Goal: Task Accomplishment & Management: Use online tool/utility

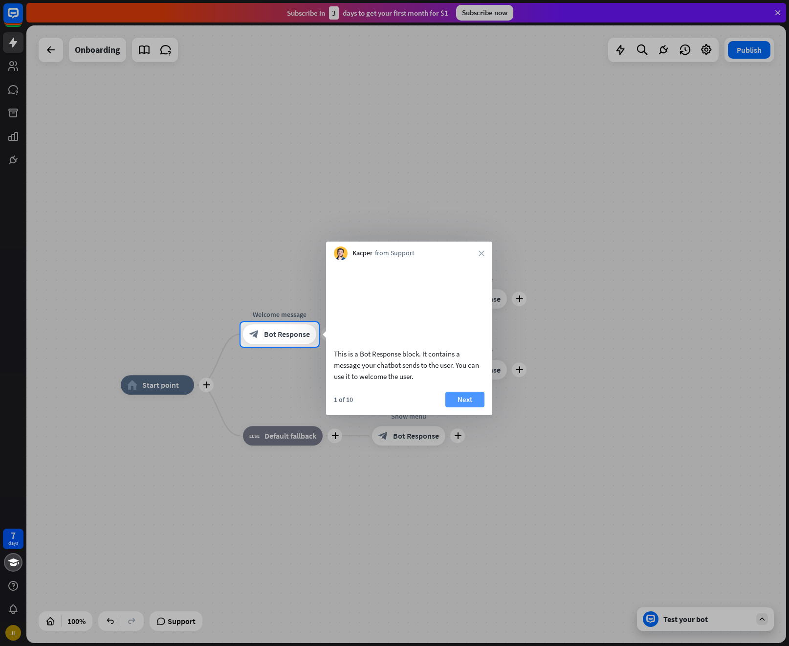
click at [465, 407] on button "Next" at bounding box center [464, 400] width 39 height 16
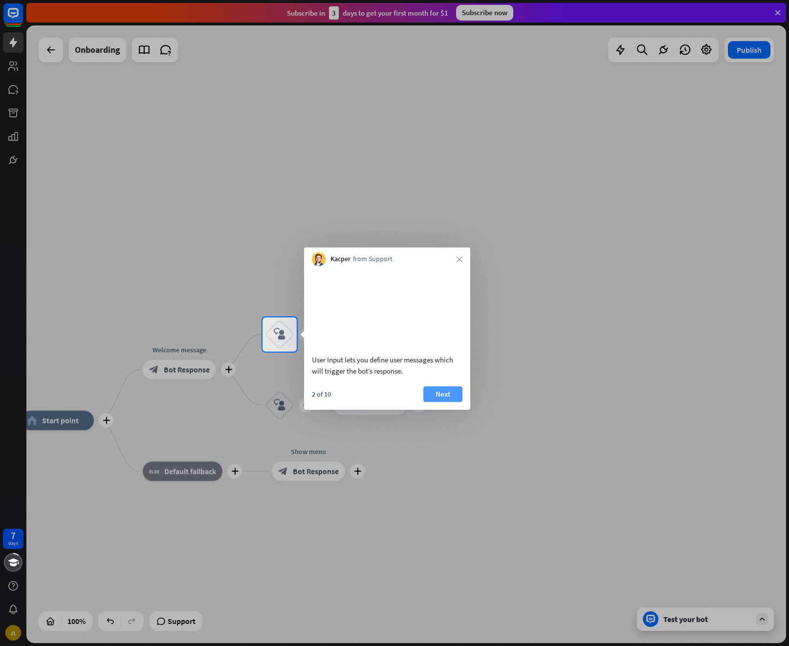
click at [454, 402] on button "Next" at bounding box center [442, 394] width 39 height 16
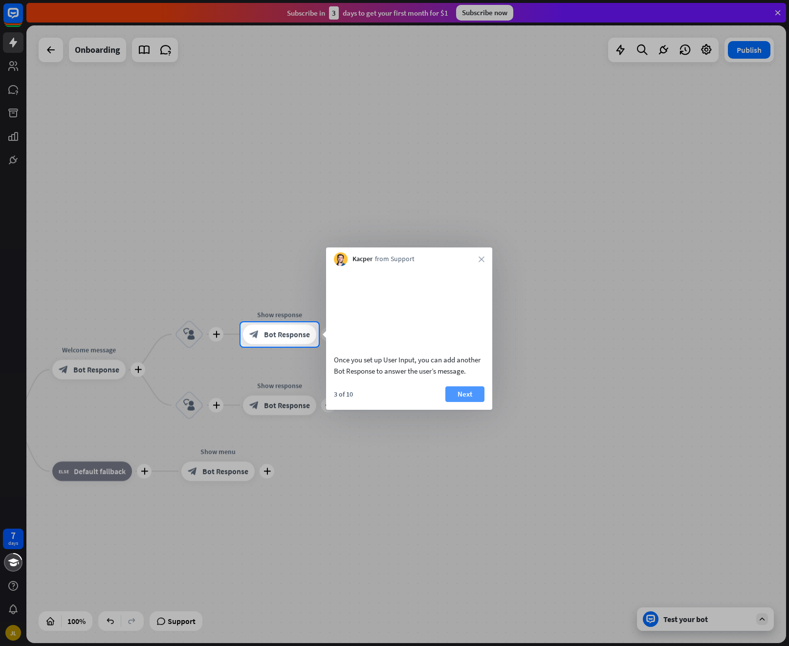
click at [456, 402] on button "Next" at bounding box center [464, 394] width 39 height 16
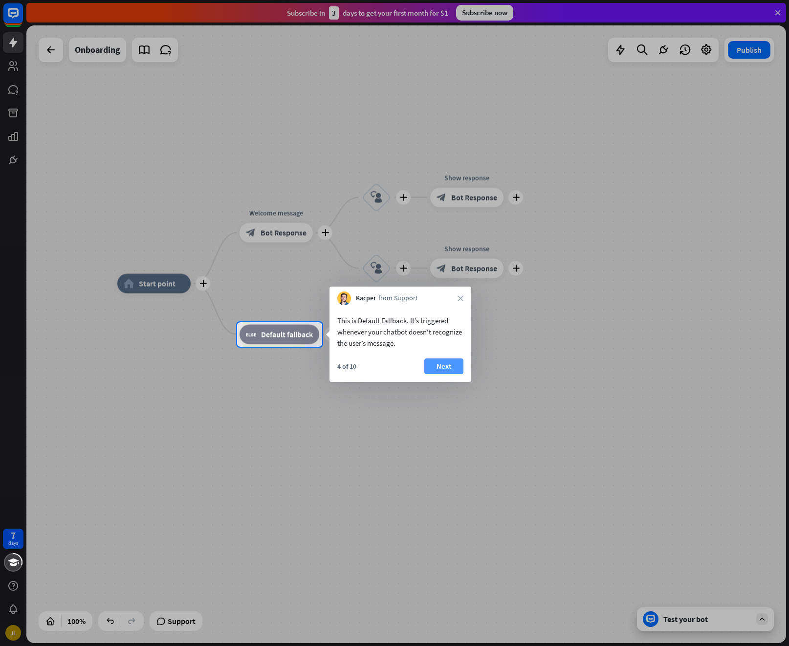
click at [448, 371] on button "Next" at bounding box center [443, 366] width 39 height 16
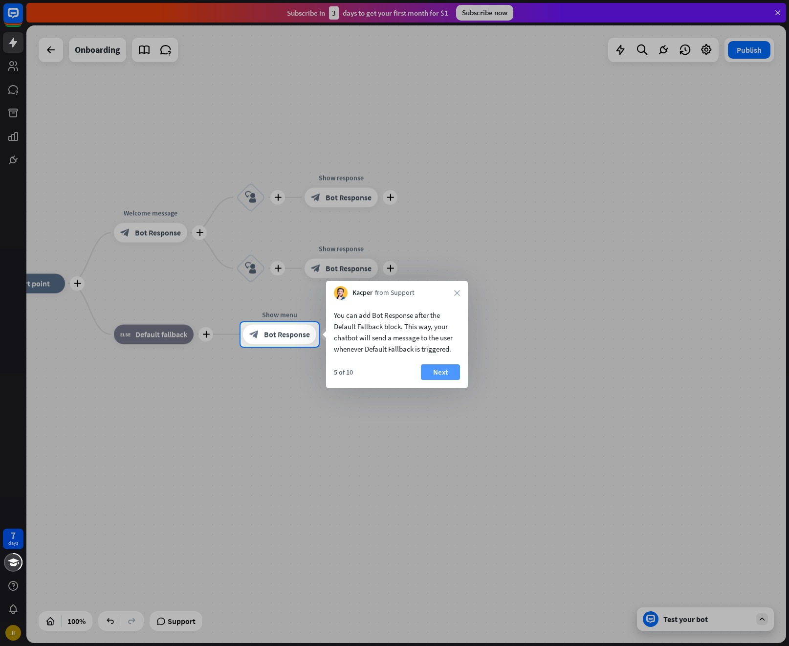
click at [448, 375] on button "Next" at bounding box center [440, 372] width 39 height 16
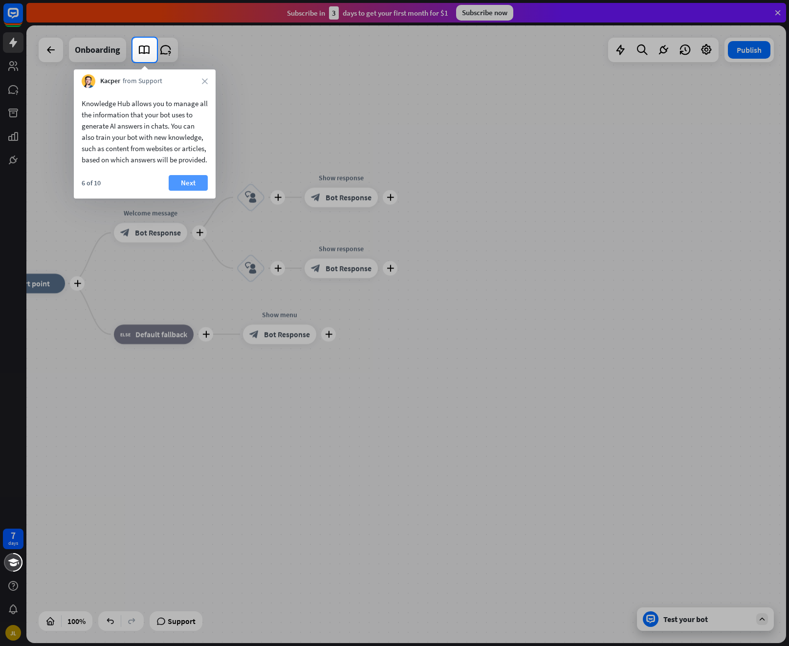
click at [190, 191] on button "Next" at bounding box center [188, 183] width 39 height 16
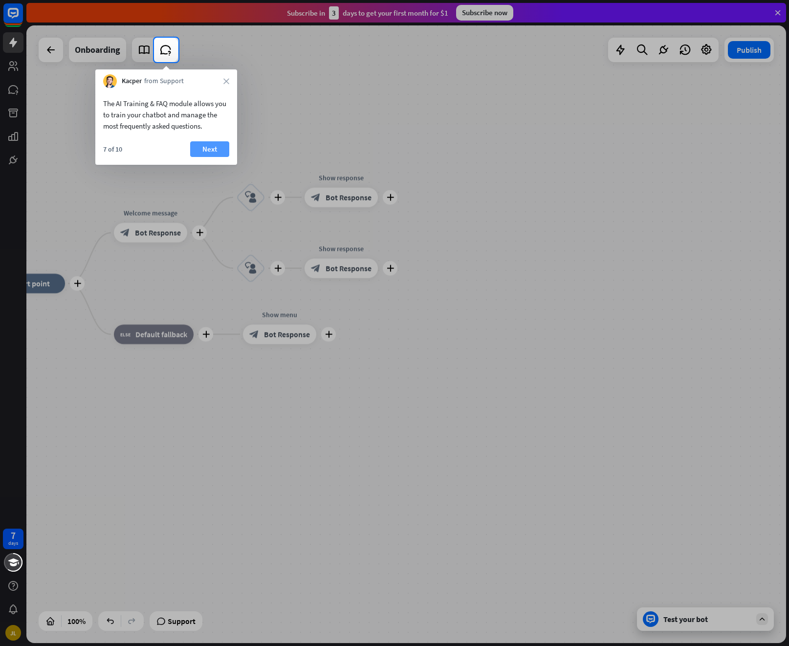
click at [205, 147] on button "Next" at bounding box center [209, 149] width 39 height 16
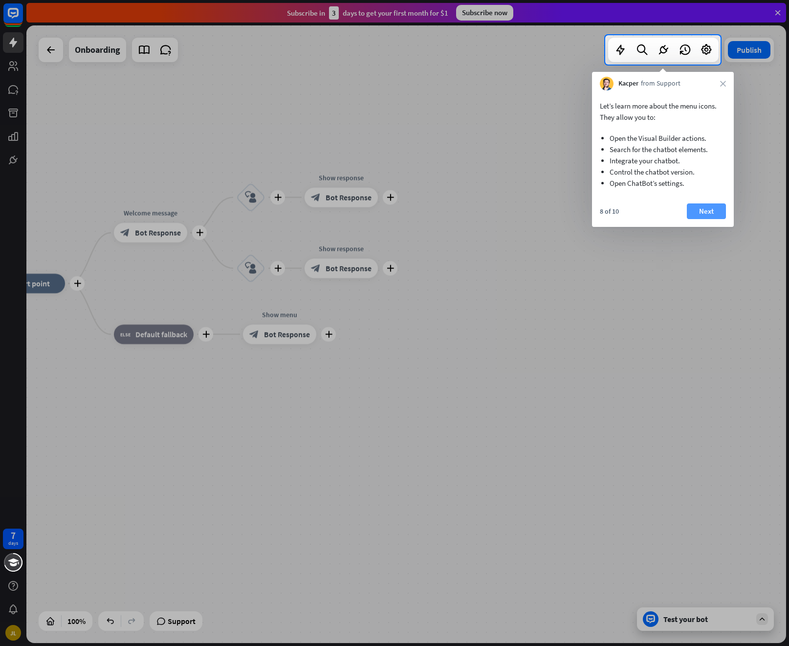
click at [699, 211] on button "Next" at bounding box center [706, 211] width 39 height 16
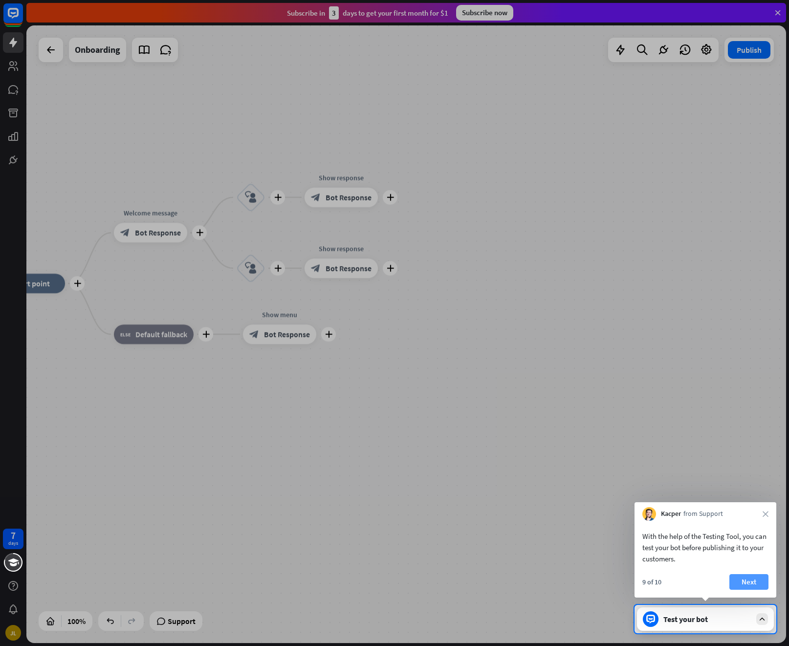
click at [748, 577] on button "Next" at bounding box center [748, 582] width 39 height 16
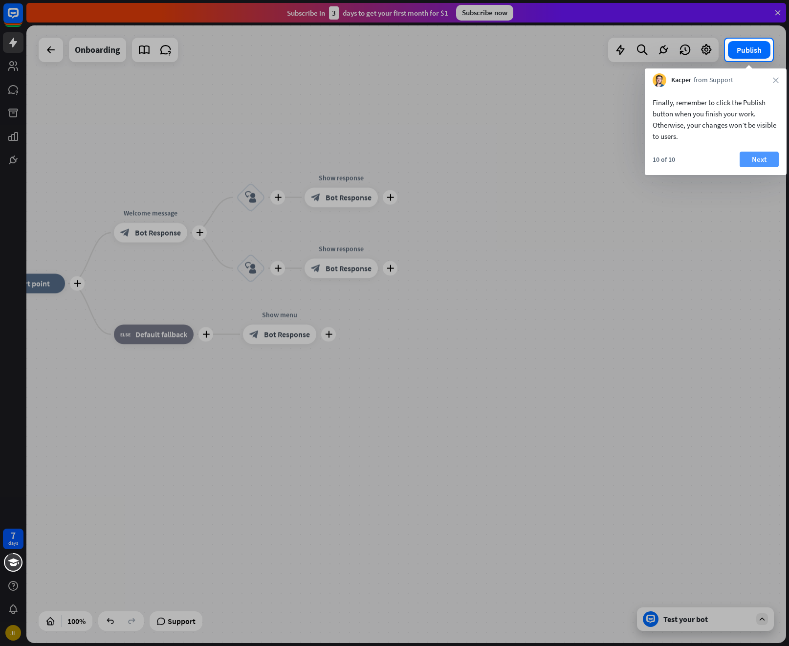
click at [759, 156] on button "Next" at bounding box center [759, 160] width 39 height 16
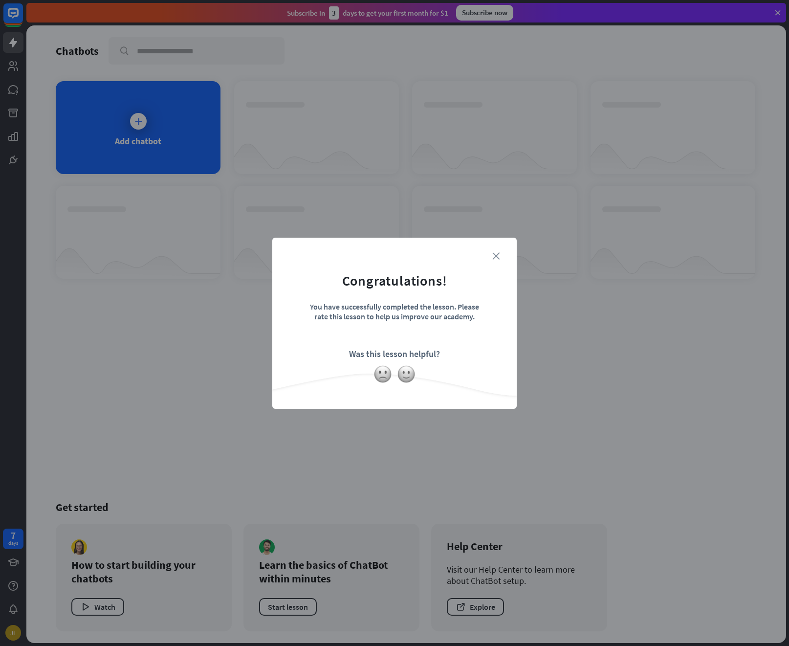
click at [494, 252] on icon "close" at bounding box center [495, 255] width 7 height 7
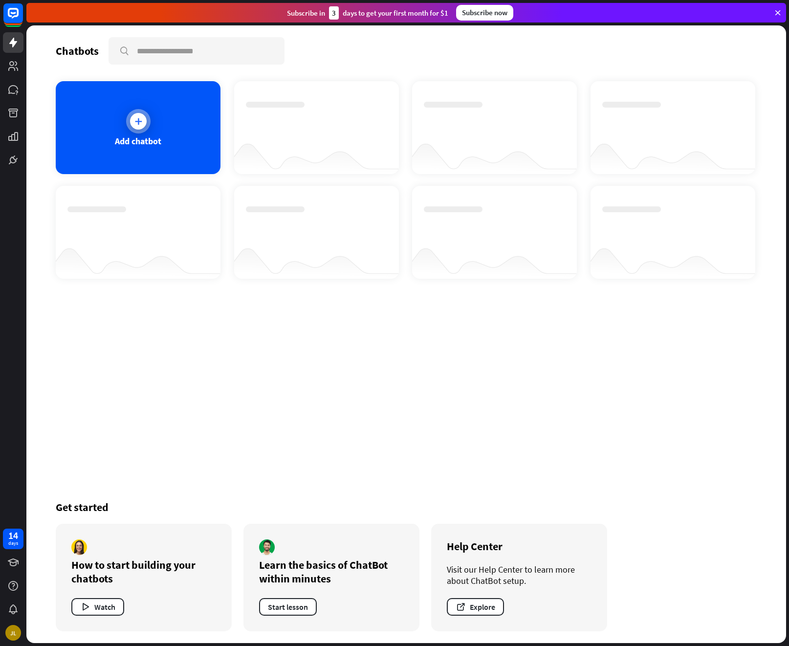
click at [141, 117] on icon at bounding box center [138, 121] width 10 height 10
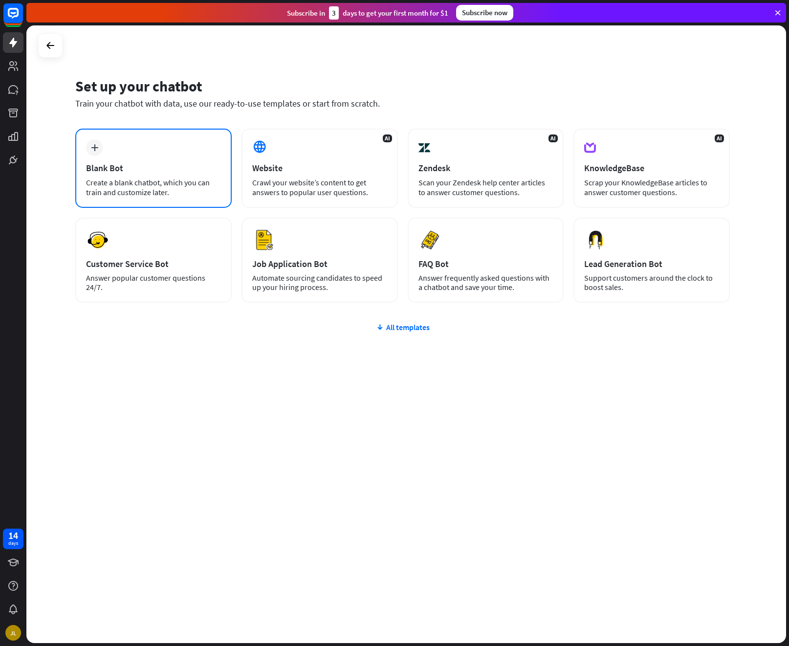
click at [99, 147] on div "plus" at bounding box center [94, 147] width 17 height 17
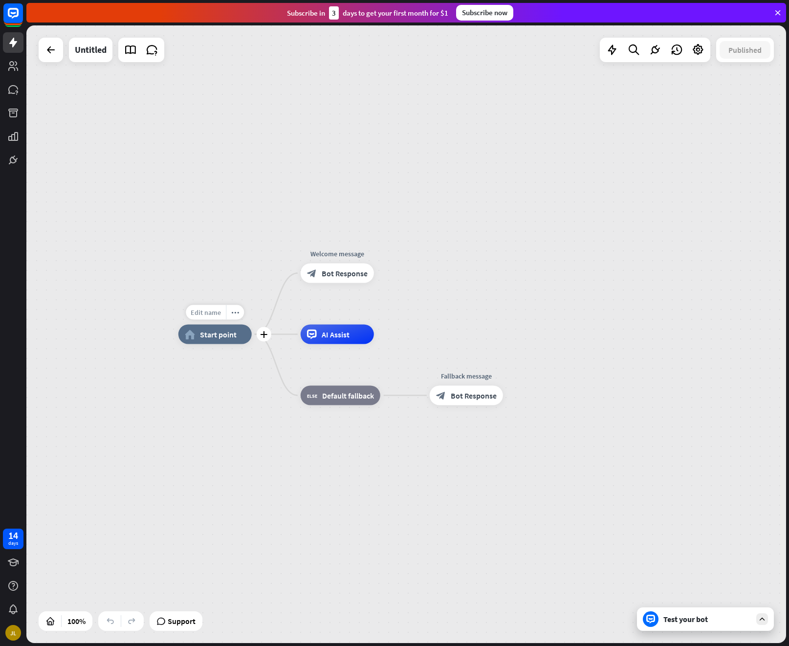
click at [212, 312] on span "Edit name" at bounding box center [206, 312] width 30 height 9
type input "********"
type input "**********"
click at [227, 372] on div "**********" at bounding box center [406, 333] width 760 height 617
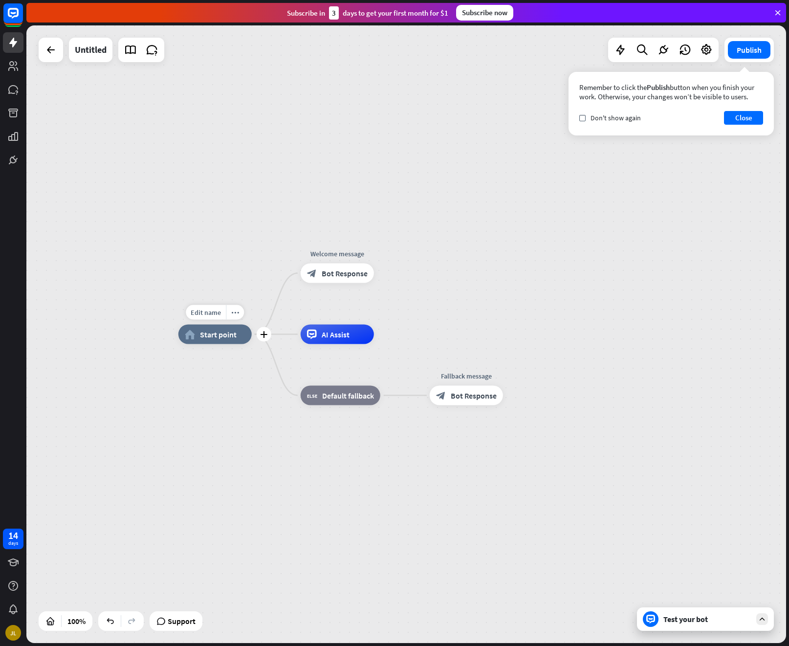
click at [227, 338] on span "Start point" at bounding box center [218, 334] width 37 height 10
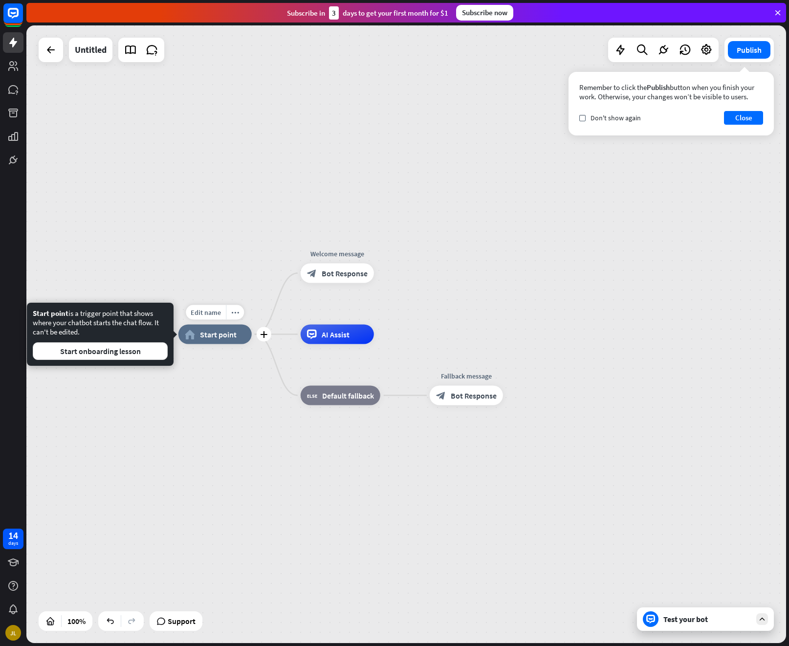
click at [227, 338] on span "Start point" at bounding box center [218, 334] width 37 height 10
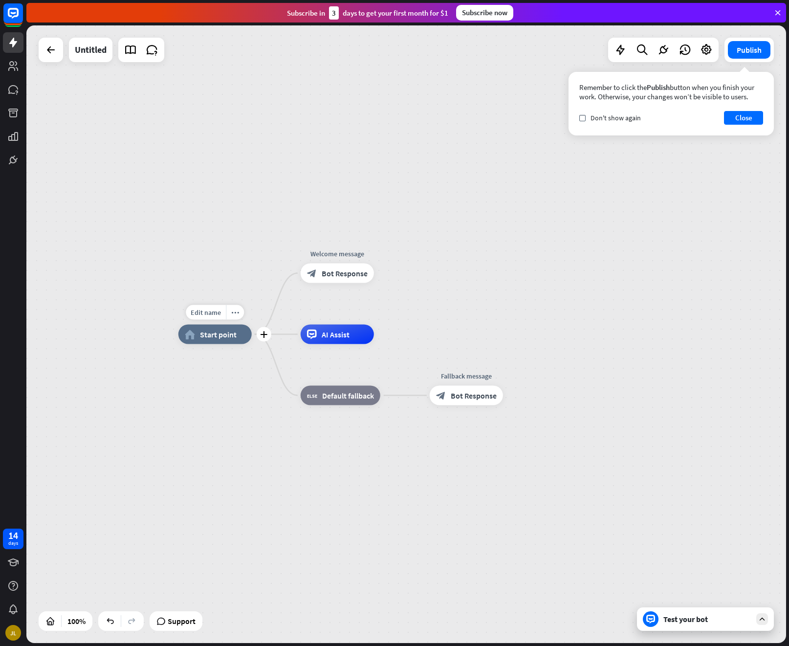
click at [227, 338] on span "Start point" at bounding box center [218, 334] width 37 height 10
click at [780, 11] on icon at bounding box center [777, 12] width 9 height 9
